Goal: Information Seeking & Learning: Learn about a topic

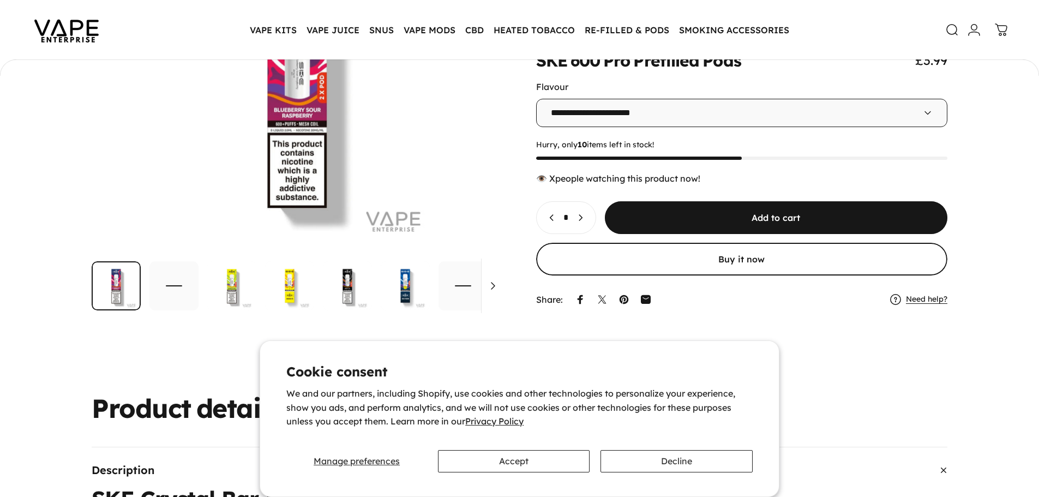
scroll to position [161, 0]
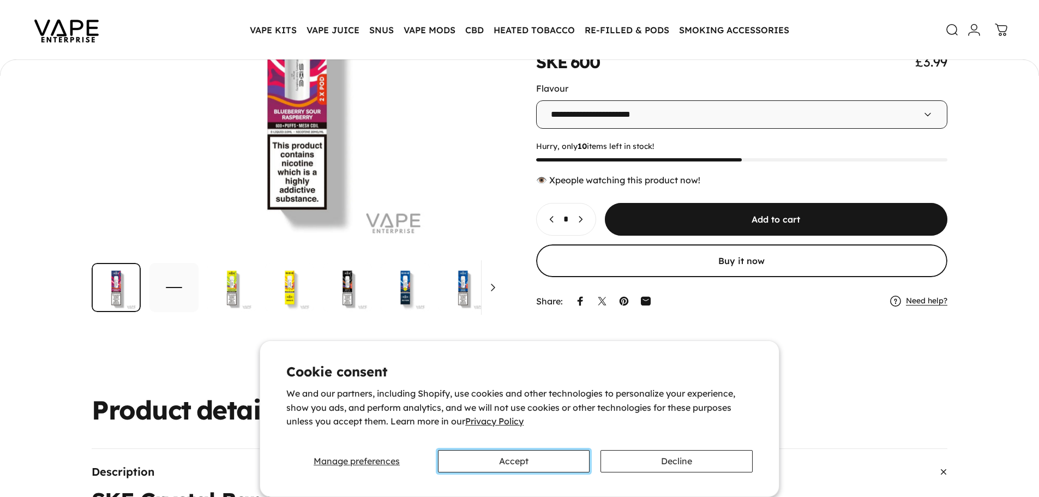
click at [516, 466] on button "Accept" at bounding box center [514, 461] width 152 height 22
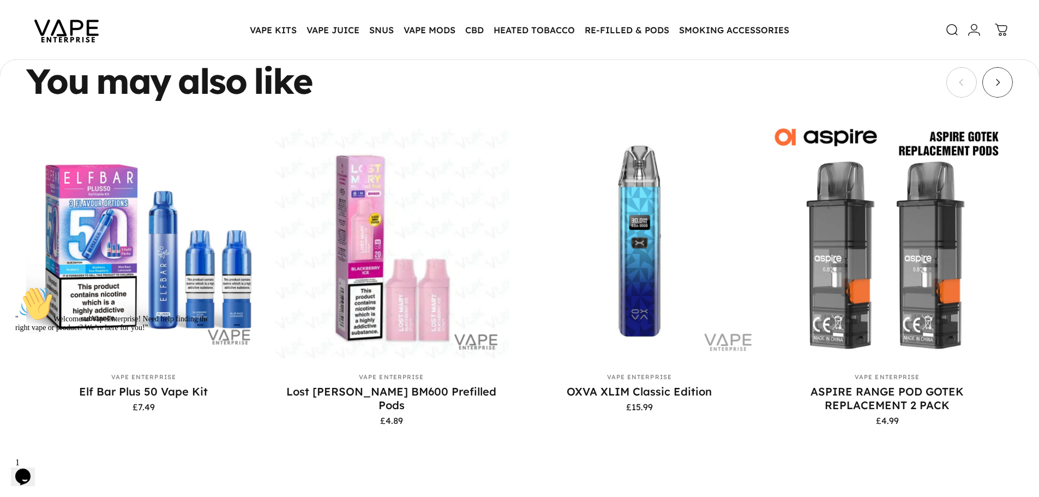
scroll to position [2943, 0]
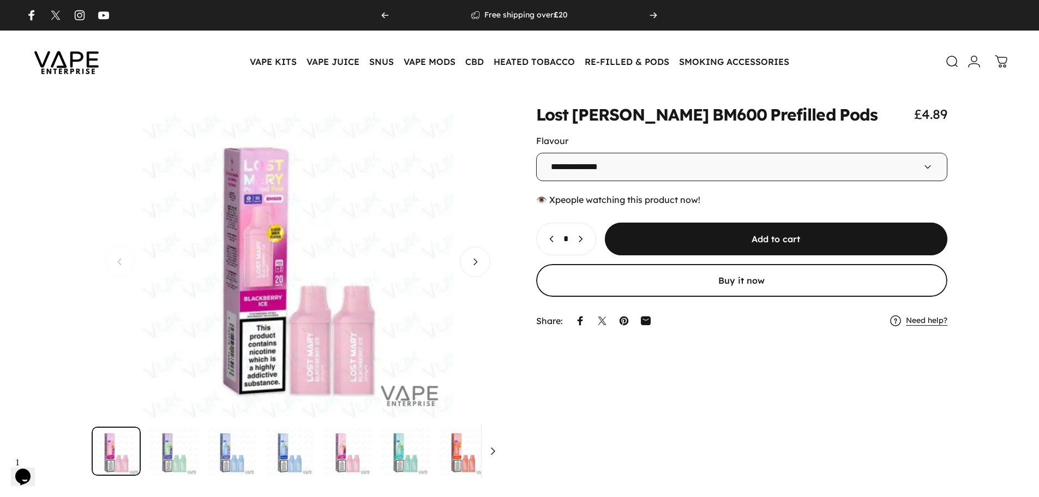
drag, startPoint x: 385, startPoint y: 260, endPoint x: 182, endPoint y: 272, distance: 203.3
click at [196, 275] on button "Open media 1 in modal" at bounding box center [298, 262] width 412 height 312
click at [467, 267] on span "Next" at bounding box center [475, 261] width 46 height 61
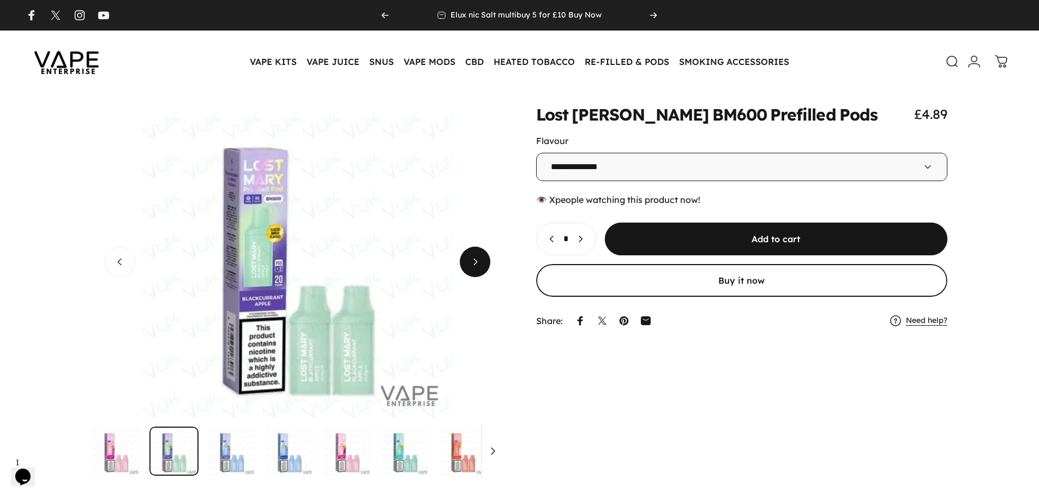
click at [467, 267] on span "Next" at bounding box center [475, 261] width 46 height 61
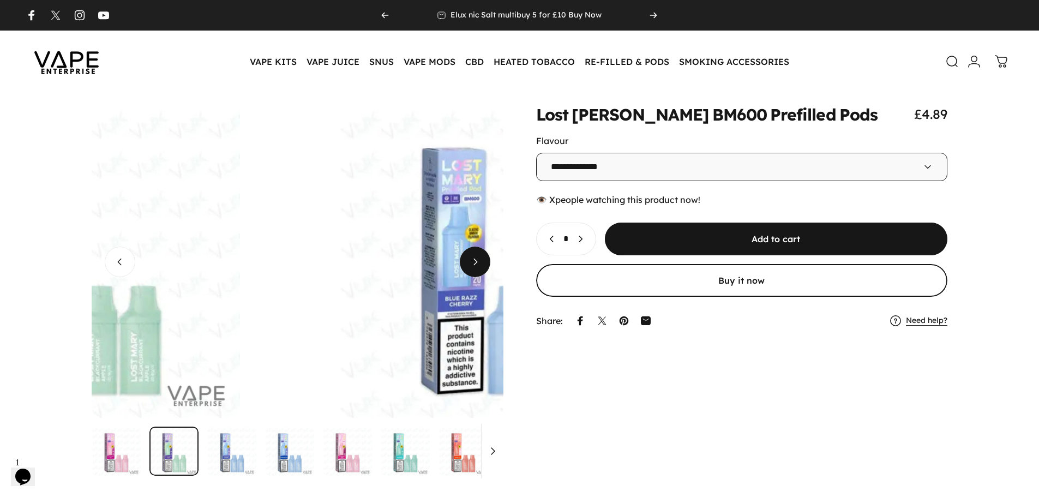
scroll to position [0, 823]
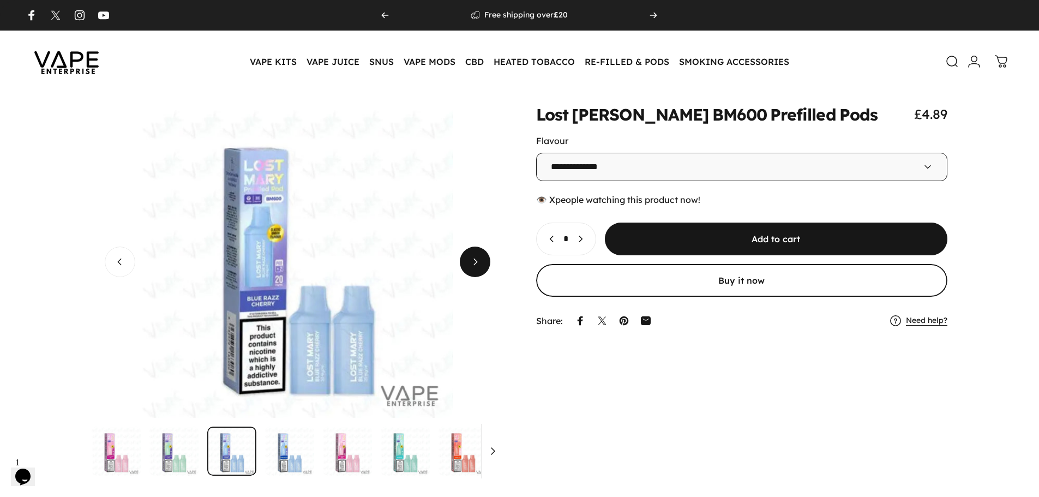
click at [467, 267] on span "Next" at bounding box center [475, 261] width 46 height 61
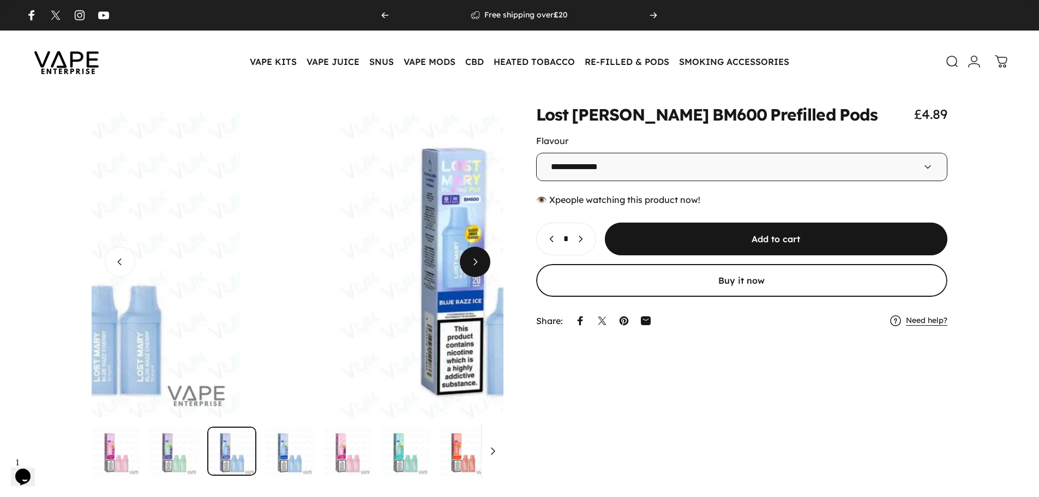
scroll to position [0, 1235]
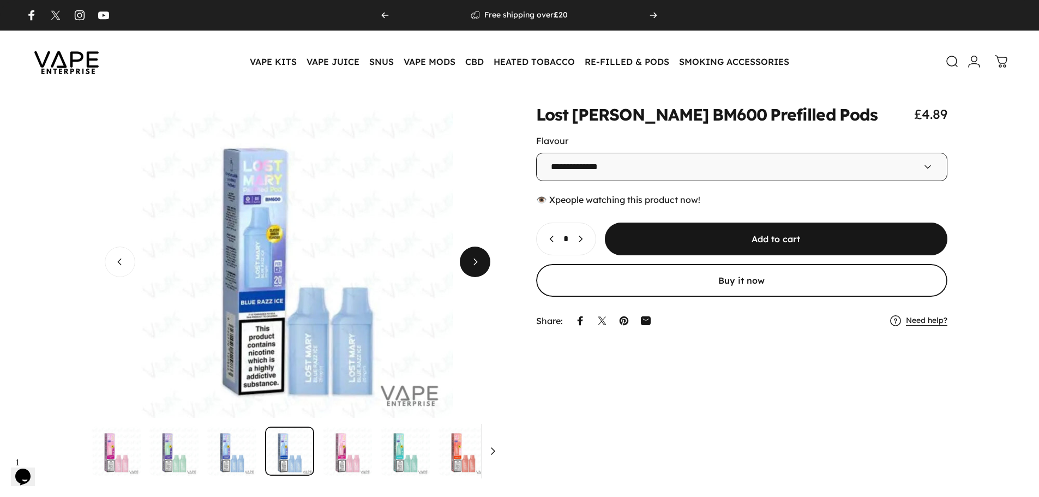
click at [467, 267] on span "Next" at bounding box center [475, 261] width 46 height 61
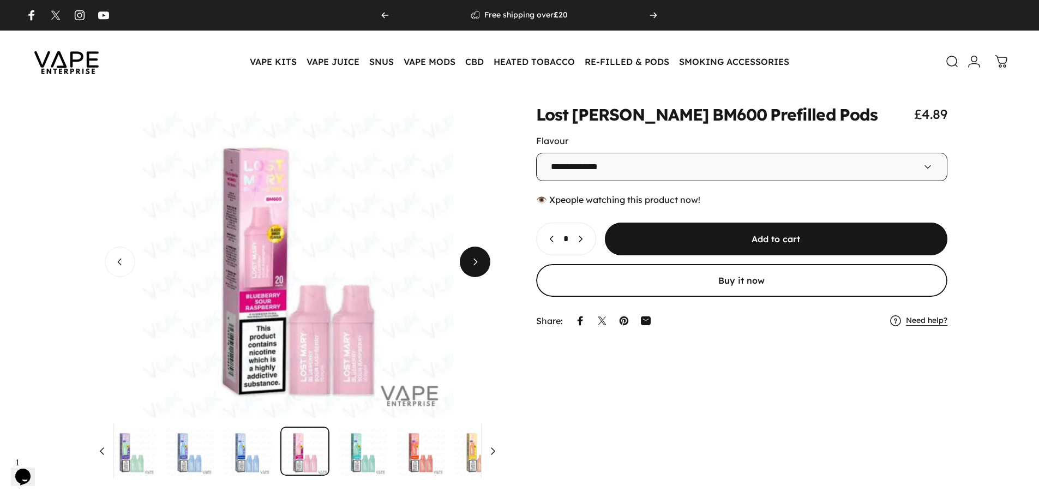
scroll to position [0, 50]
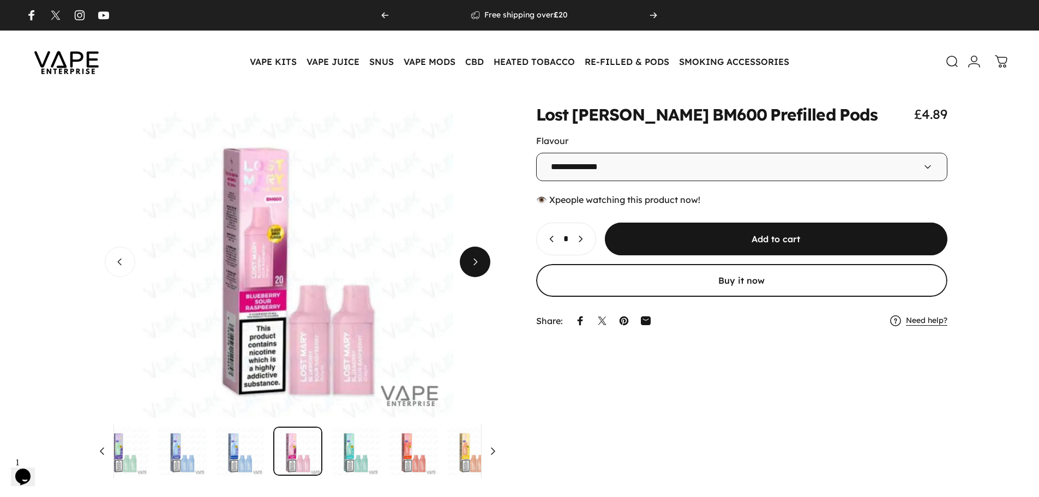
click at [467, 267] on span "Next" at bounding box center [475, 261] width 46 height 61
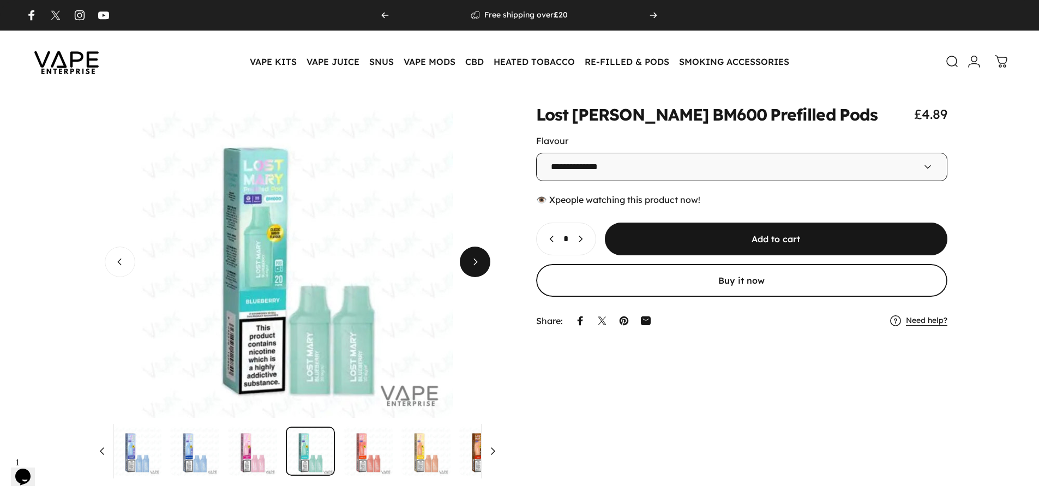
scroll to position [0, 107]
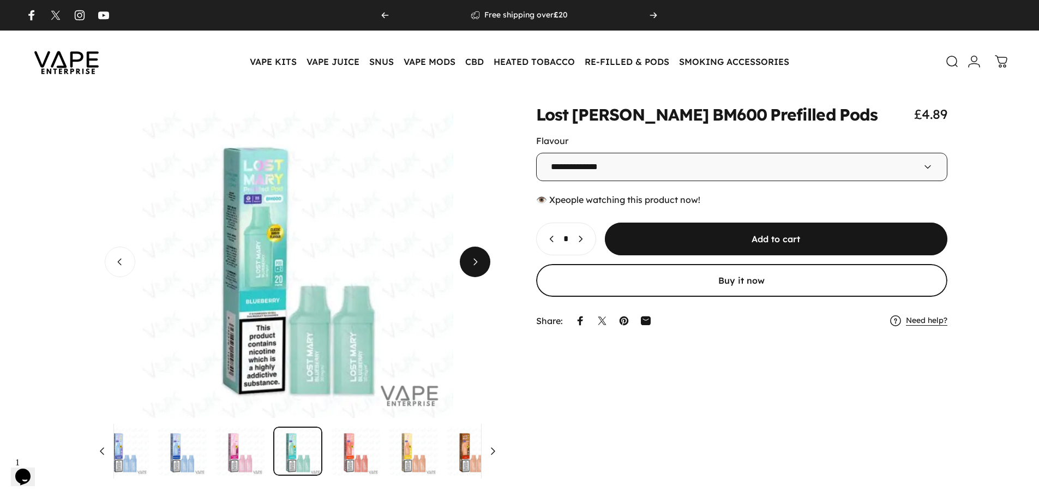
click at [467, 267] on span "Next" at bounding box center [475, 261] width 46 height 61
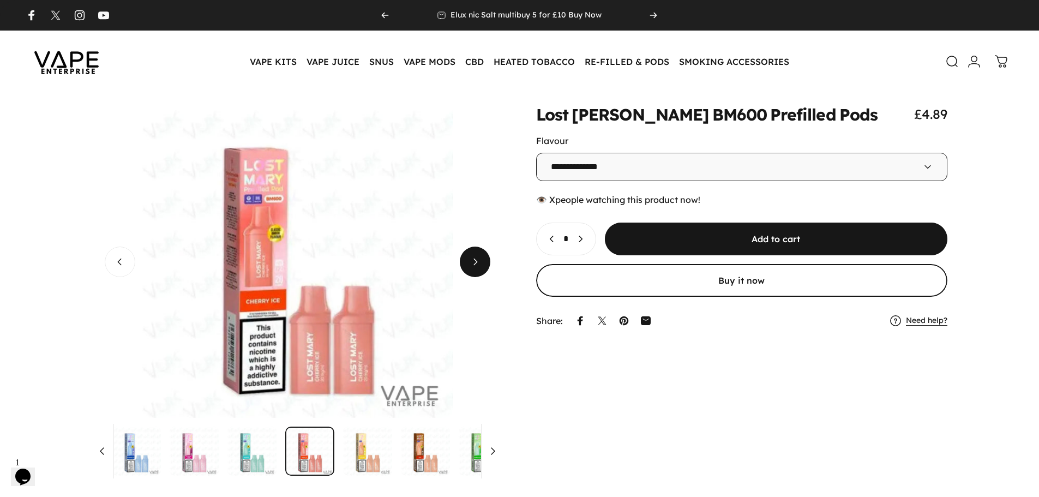
scroll to position [0, 165]
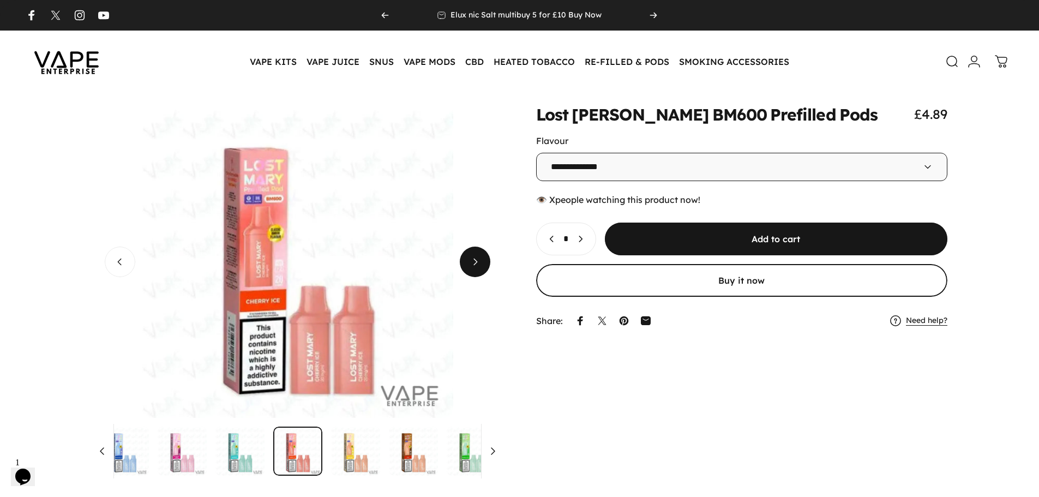
click at [467, 267] on span "Next" at bounding box center [475, 261] width 46 height 61
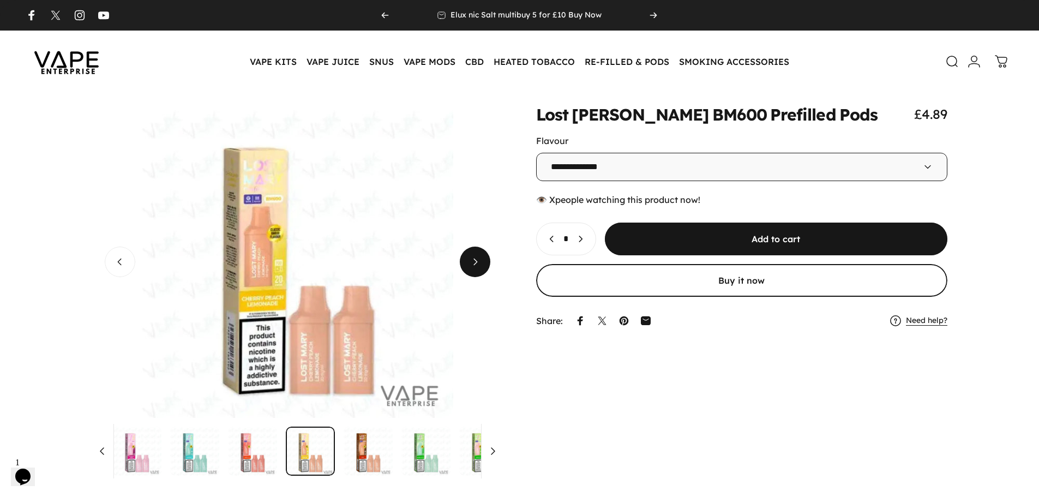
scroll to position [0, 223]
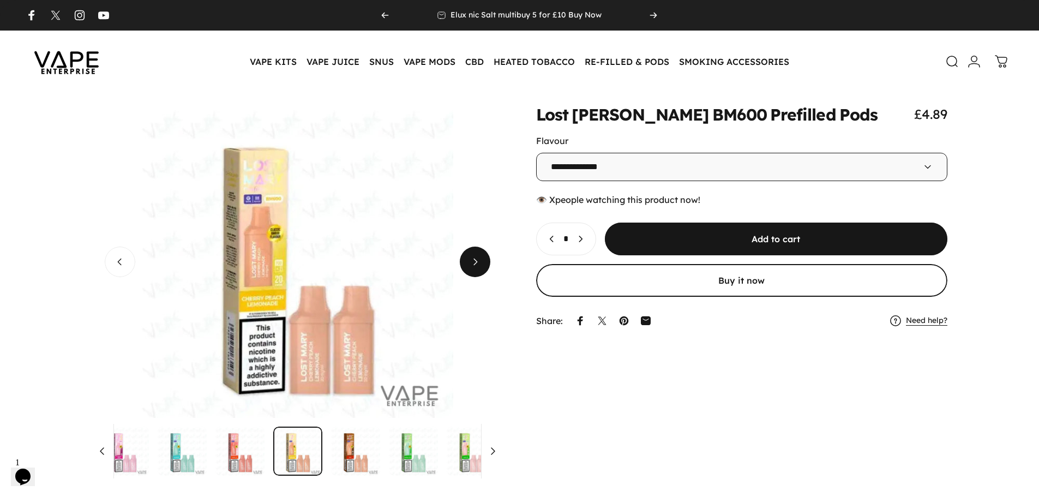
click at [467, 267] on span "Next" at bounding box center [475, 261] width 46 height 61
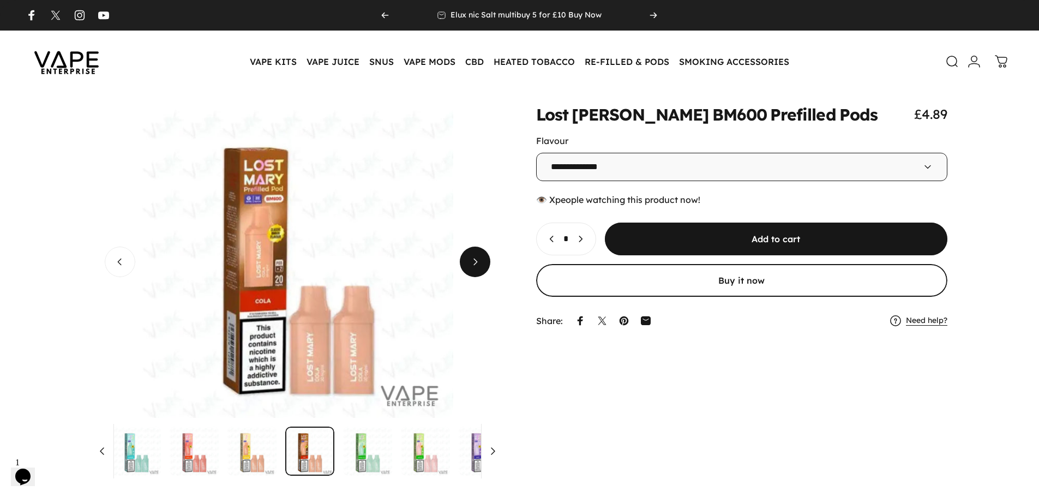
scroll to position [0, 281]
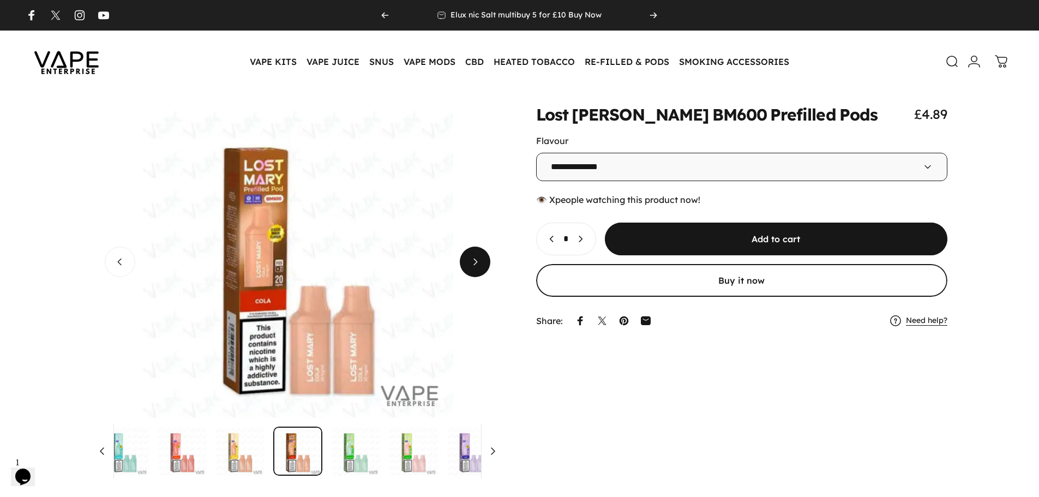
click at [467, 267] on span "Next" at bounding box center [475, 261] width 46 height 61
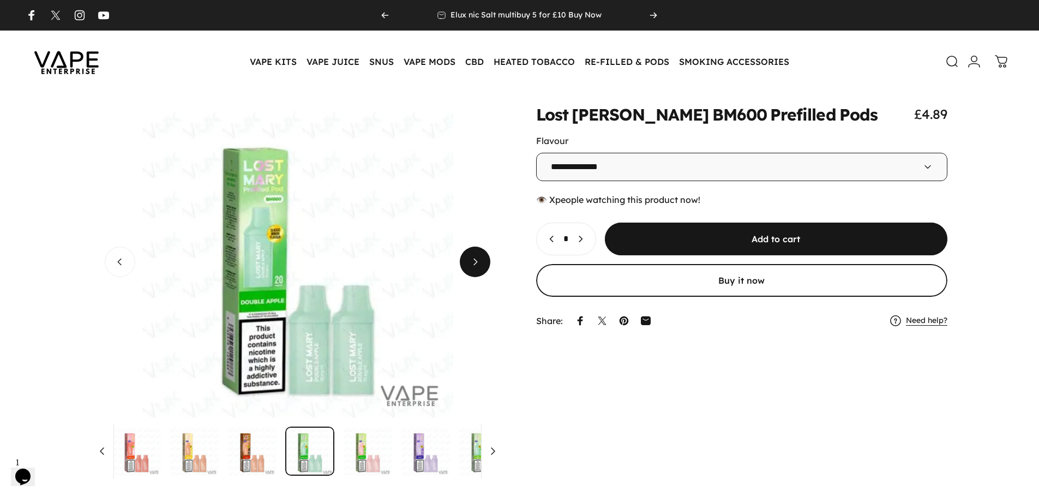
scroll to position [0, 339]
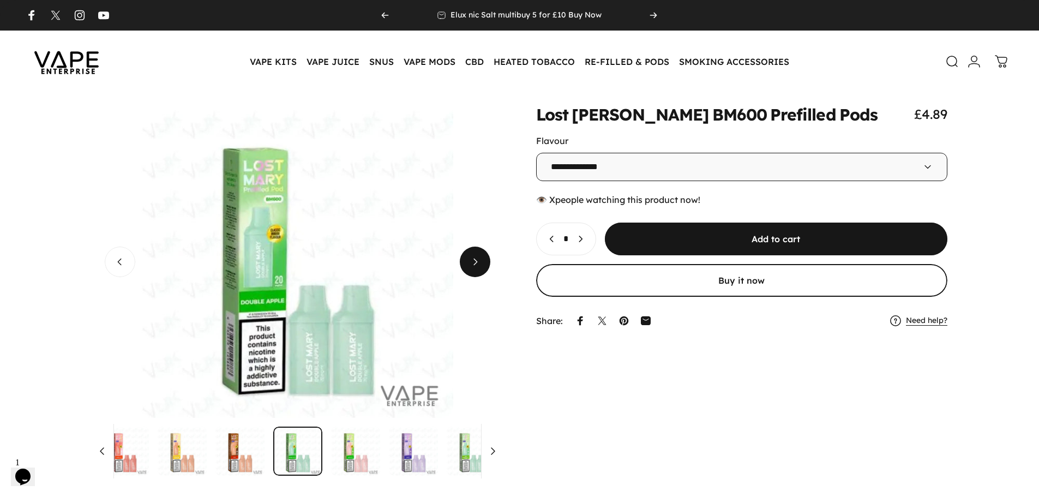
click at [467, 267] on span "Next" at bounding box center [475, 261] width 46 height 61
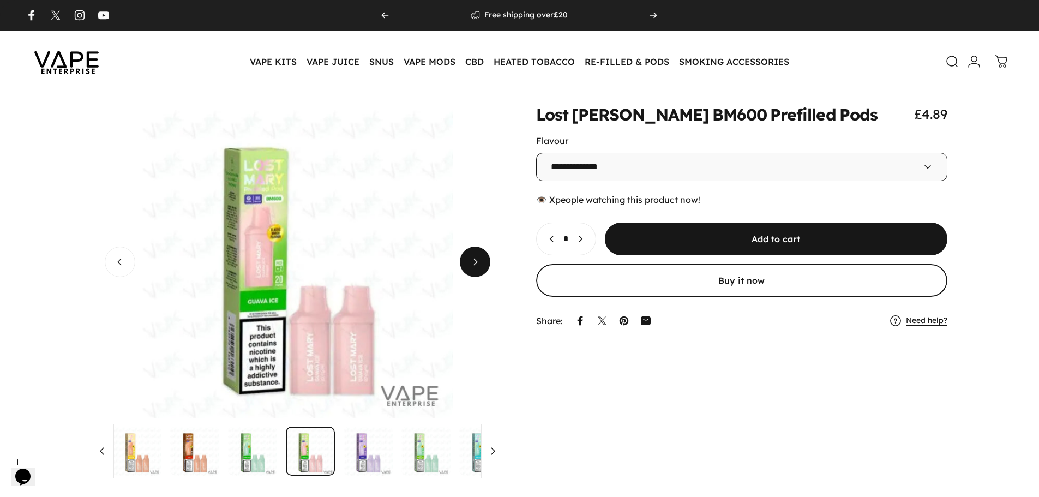
scroll to position [0, 397]
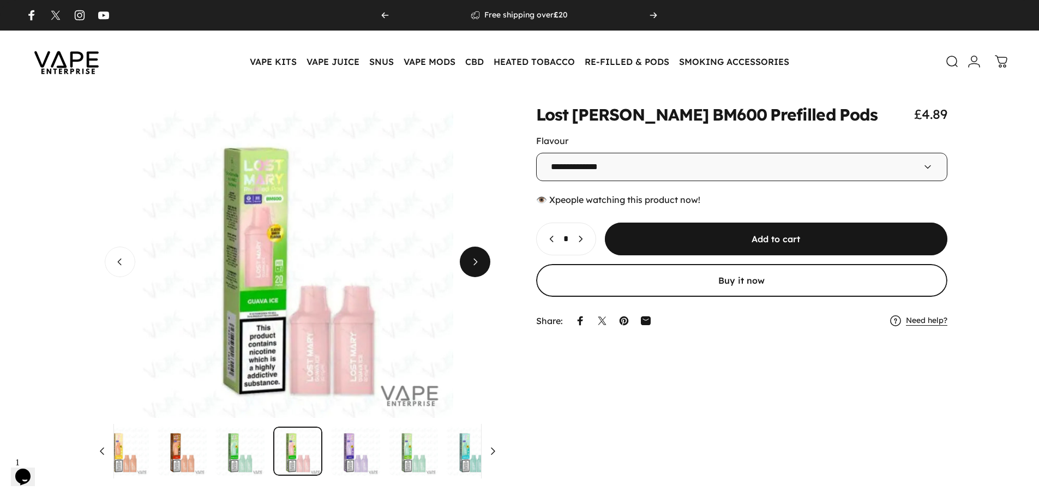
click at [467, 267] on span "Next" at bounding box center [475, 261] width 46 height 61
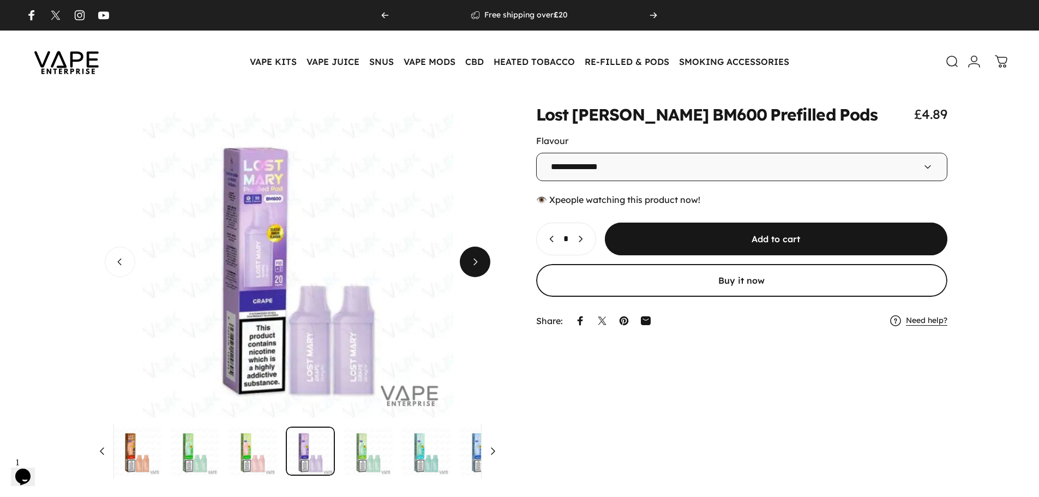
scroll to position [0, 454]
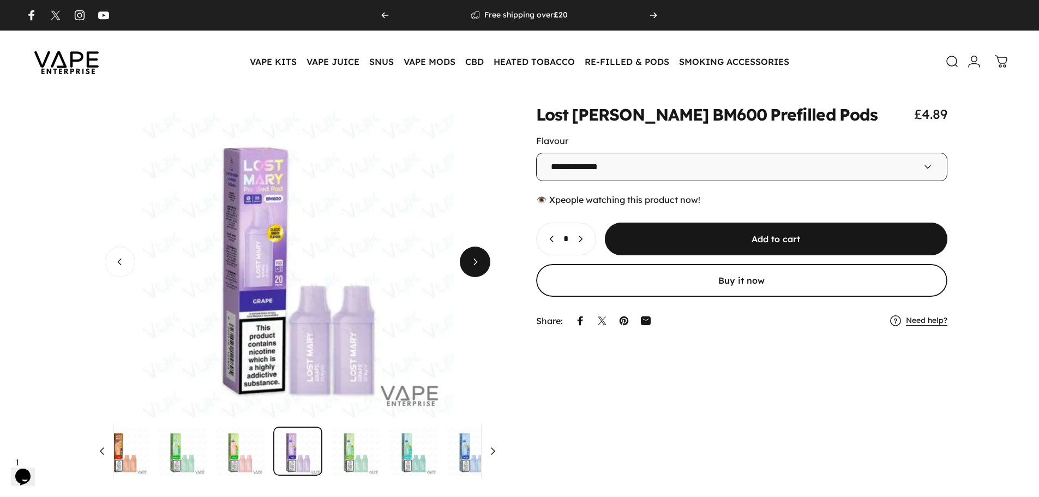
click at [467, 267] on span "Next" at bounding box center [475, 261] width 46 height 61
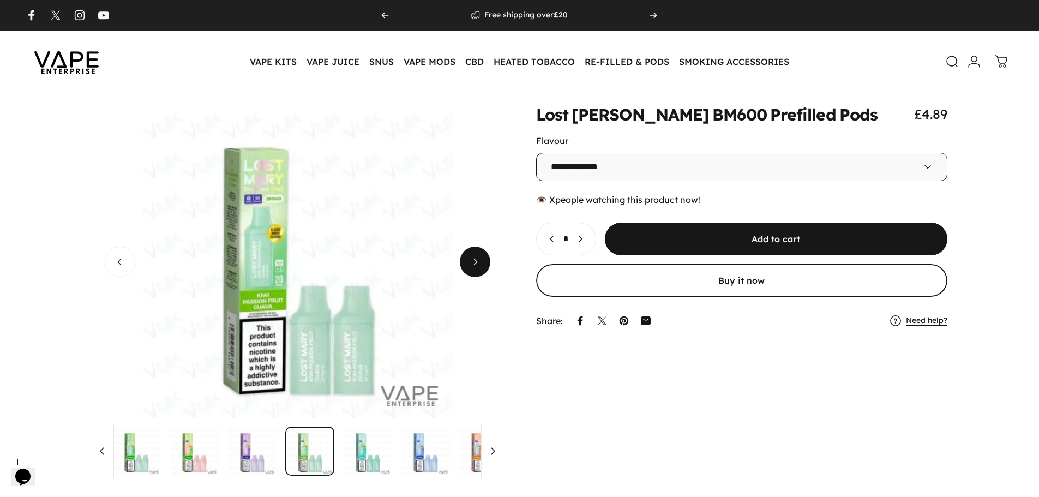
scroll to position [0, 512]
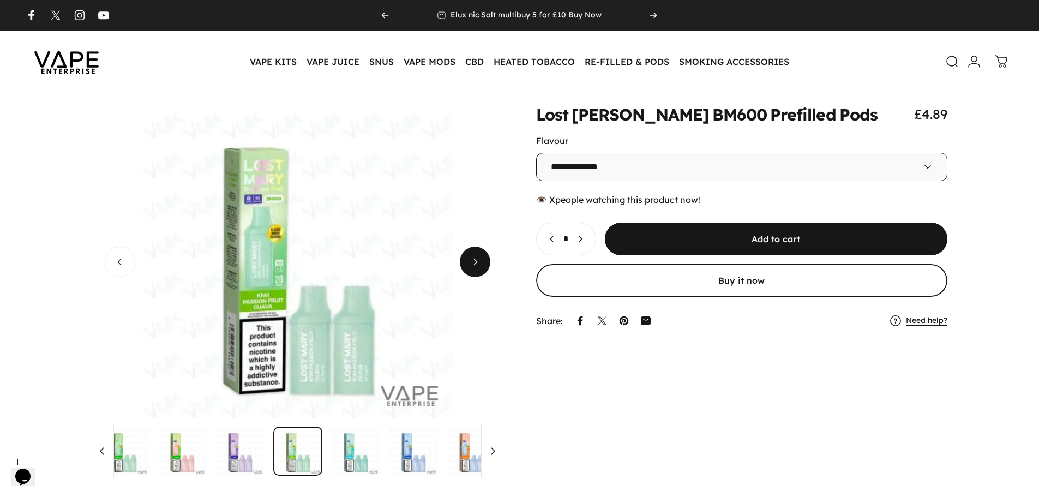
click at [466, 265] on span "Next" at bounding box center [475, 261] width 46 height 61
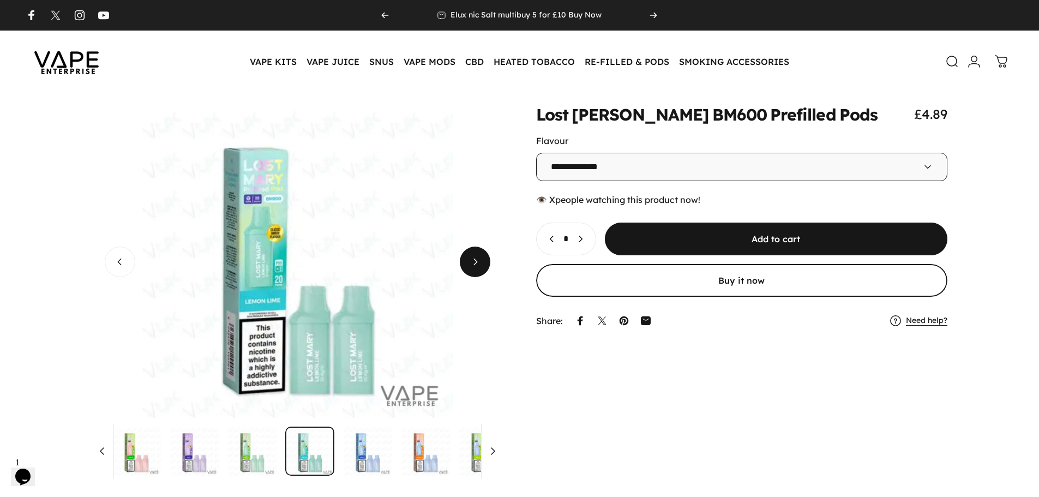
scroll to position [0, 570]
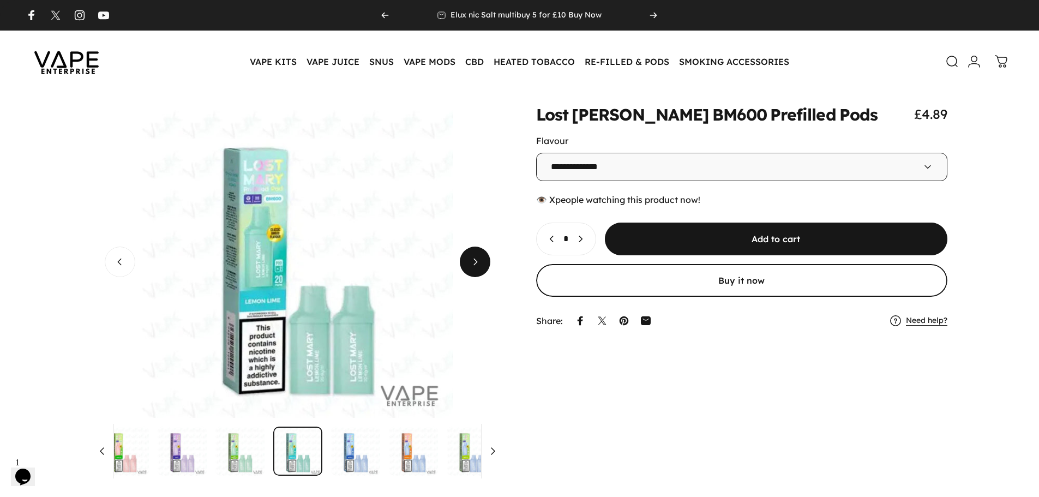
click at [466, 265] on span "Next" at bounding box center [475, 261] width 46 height 61
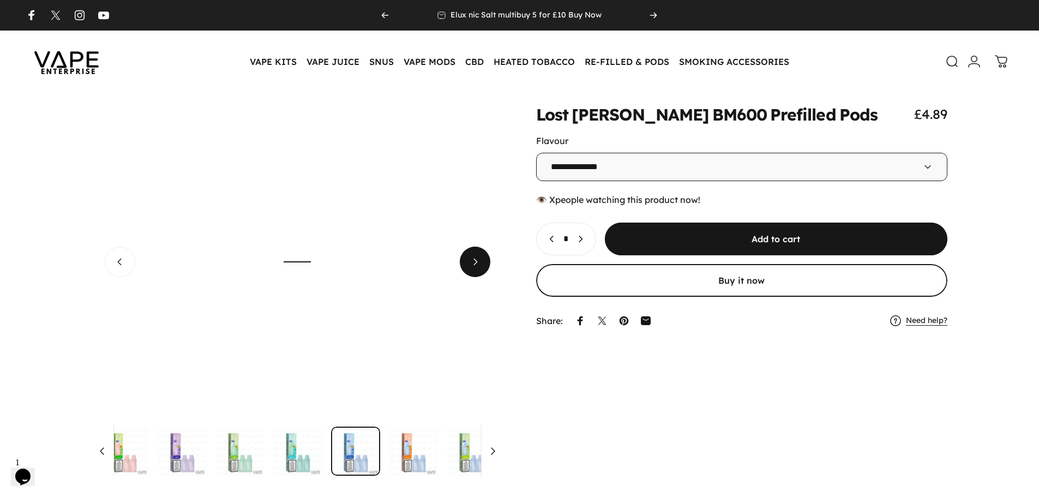
scroll to position [0, 628]
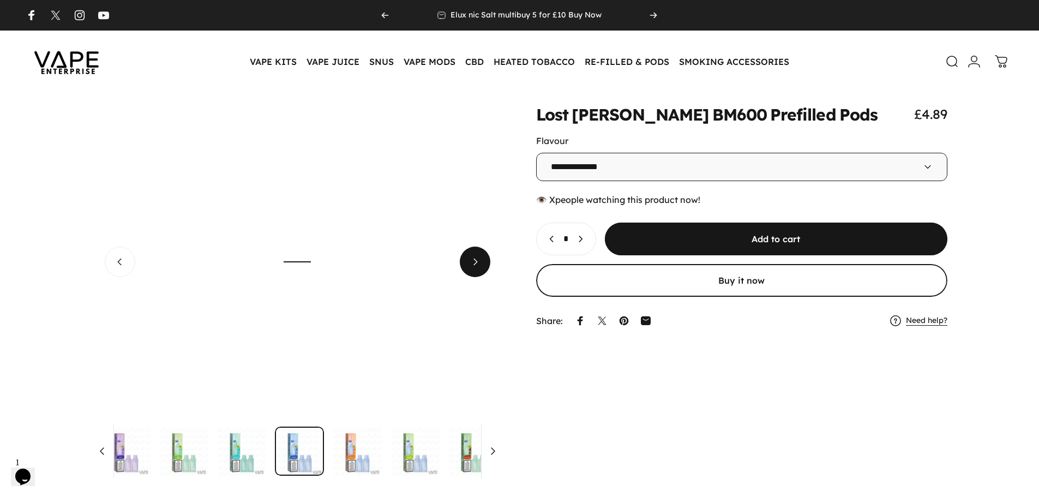
click at [466, 265] on span "Next" at bounding box center [475, 261] width 46 height 61
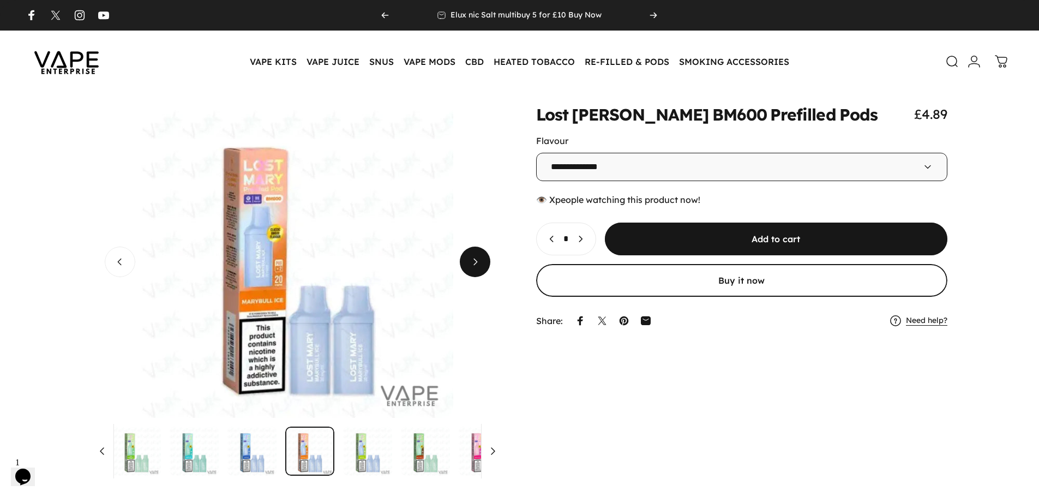
scroll to position [0, 686]
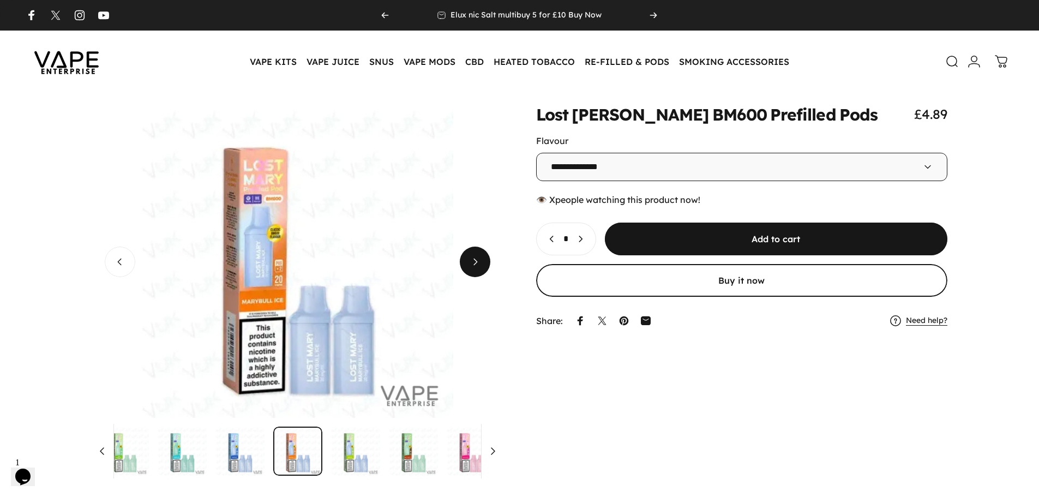
click at [466, 265] on span "Next" at bounding box center [475, 261] width 46 height 61
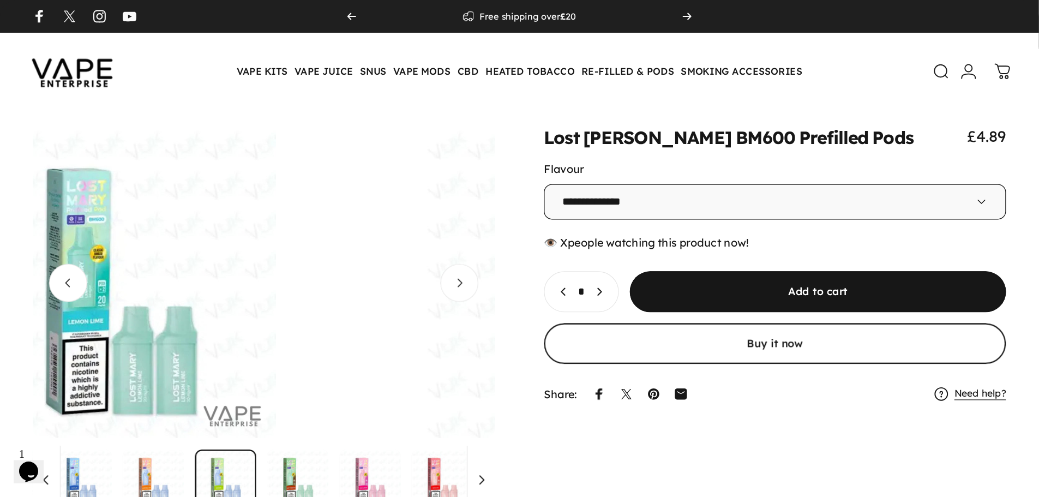
scroll to position [0, 743]
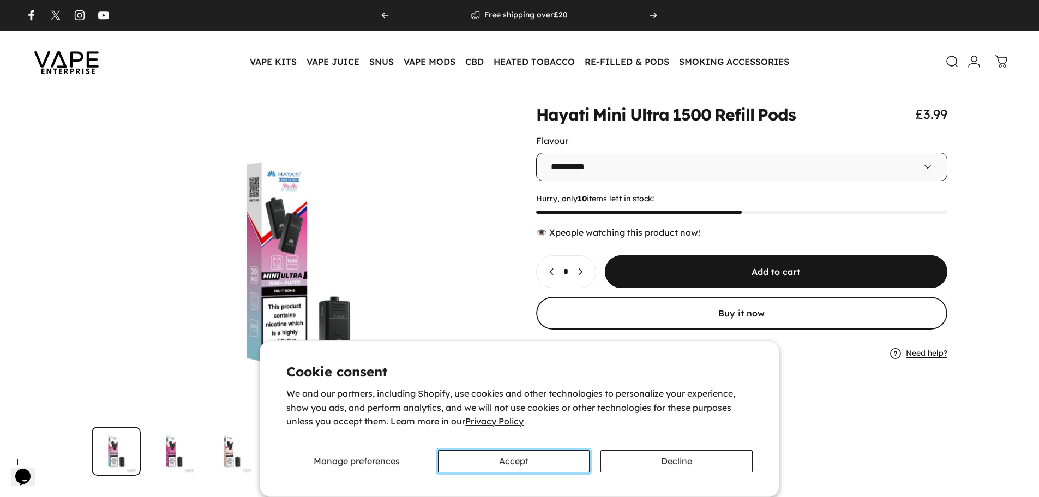
click at [531, 459] on button "Accept" at bounding box center [514, 461] width 152 height 22
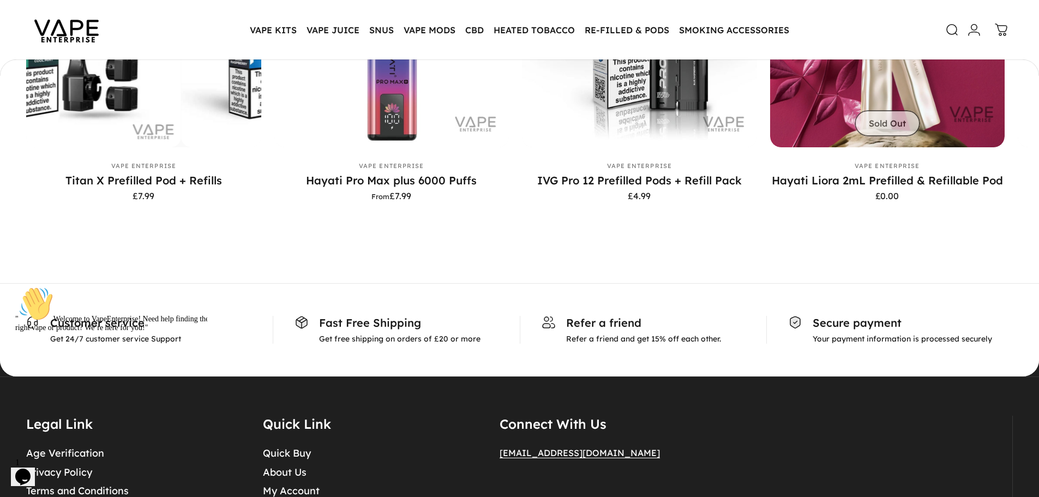
scroll to position [3870, 0]
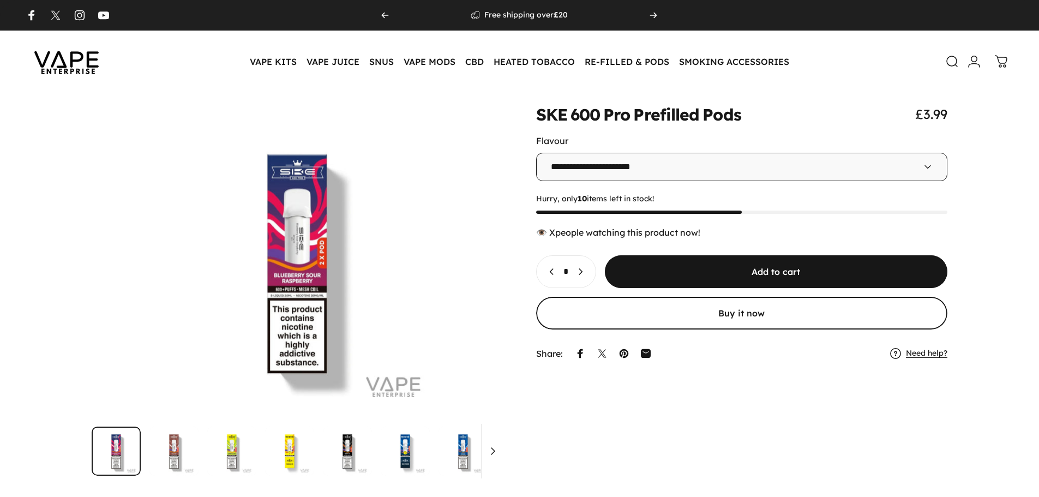
click at [556, 170] on select "**********" at bounding box center [742, 167] width 412 height 28
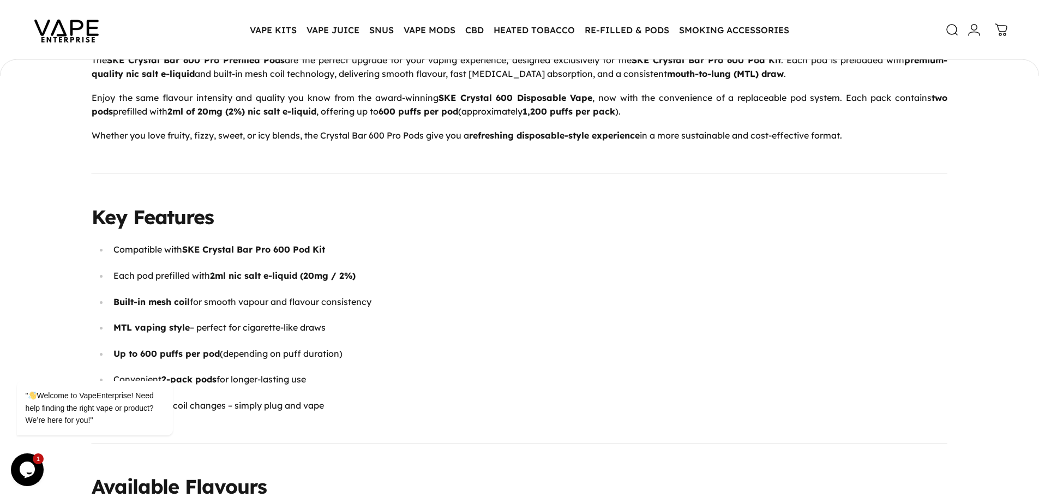
scroll to position [761, 0]
